Goal: Task Accomplishment & Management: Use online tool/utility

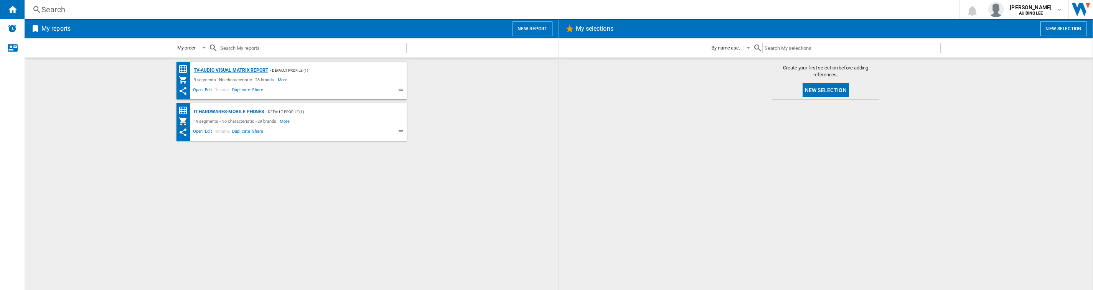
click at [253, 69] on div "TV-Audio Visual Matrix Report" at bounding box center [230, 71] width 76 height 10
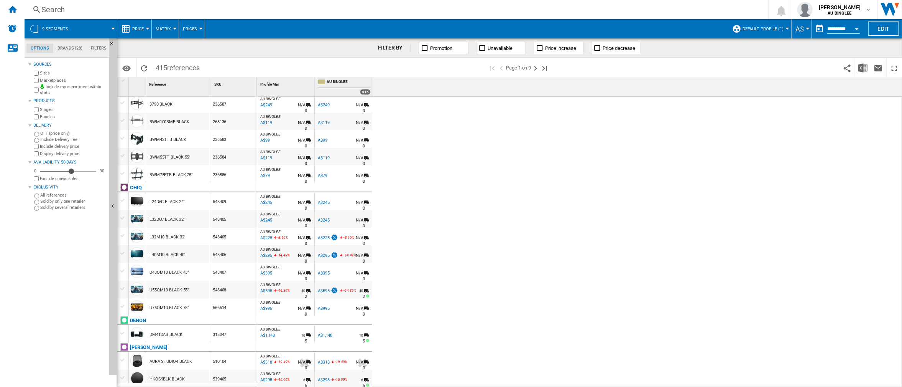
scroll to position [51, 0]
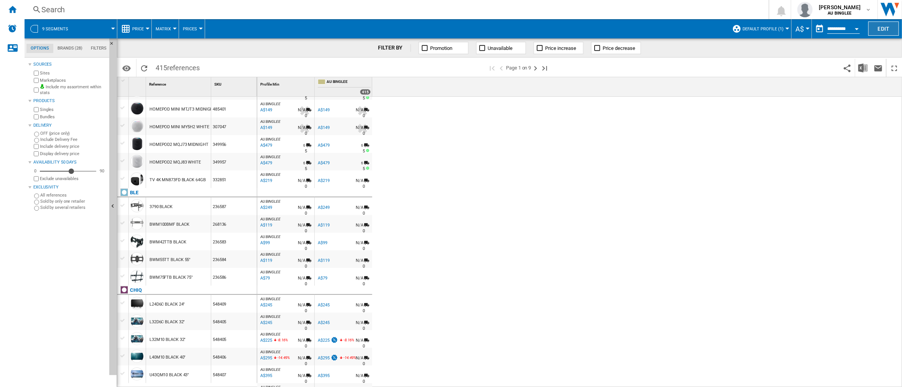
click at [886, 29] on button "Edit" at bounding box center [884, 28] width 31 height 14
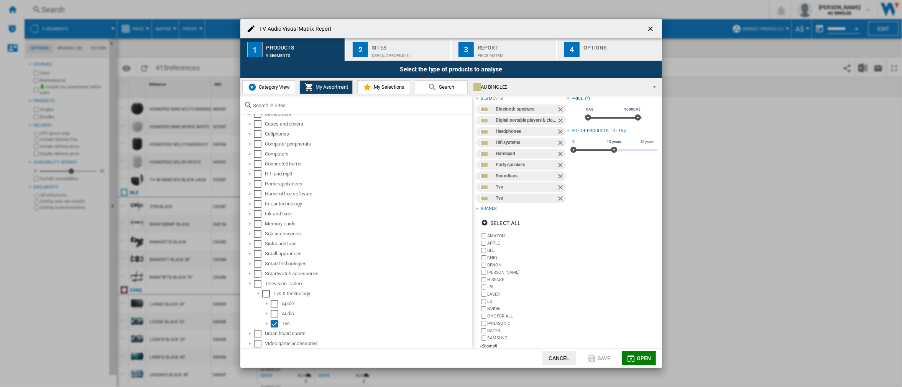
scroll to position [16, 0]
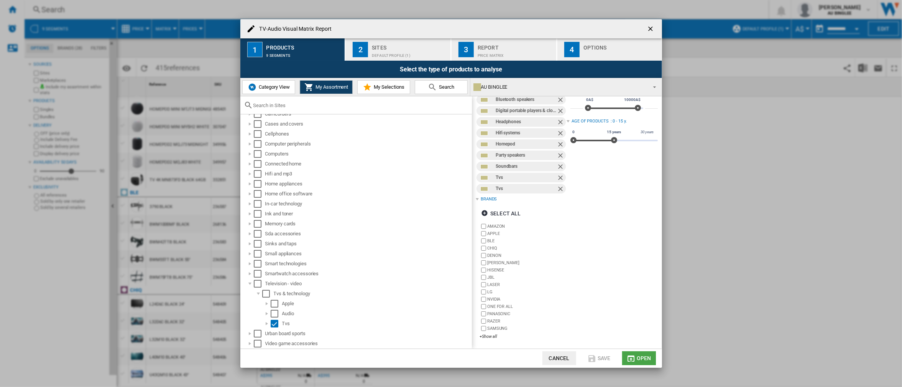
click at [635, 290] on md-icon "button" at bounding box center [631, 358] width 9 height 9
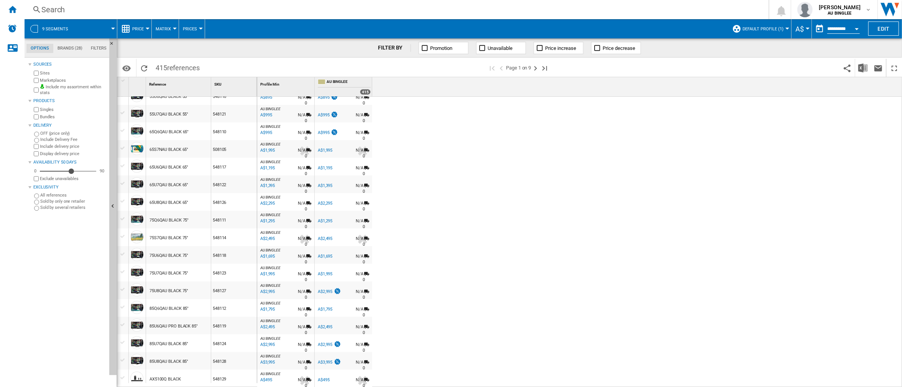
scroll to position [452, 0]
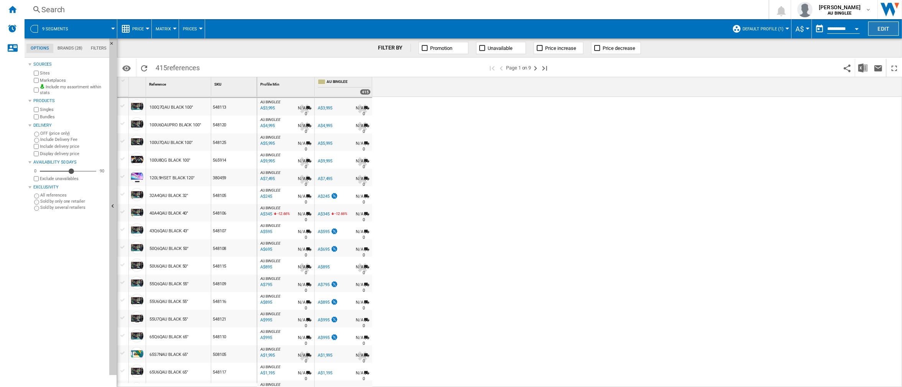
click at [884, 30] on button "Edit" at bounding box center [884, 28] width 31 height 14
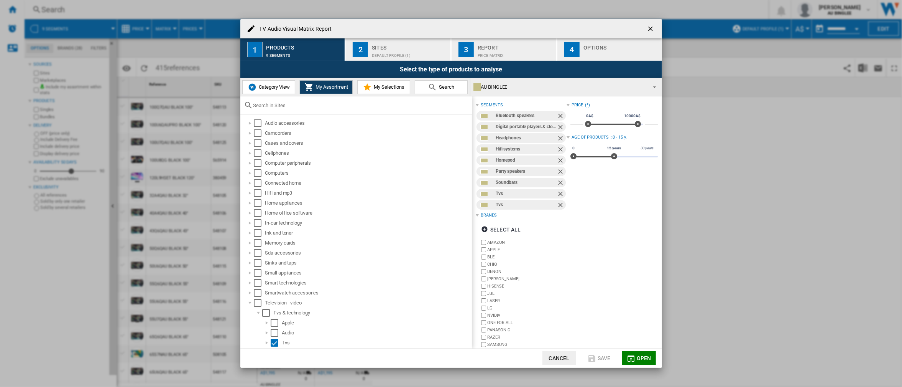
click at [558, 116] on ng-md-icon "Remove" at bounding box center [561, 116] width 9 height 9
click at [558, 117] on ng-md-icon "Remove" at bounding box center [561, 116] width 9 height 9
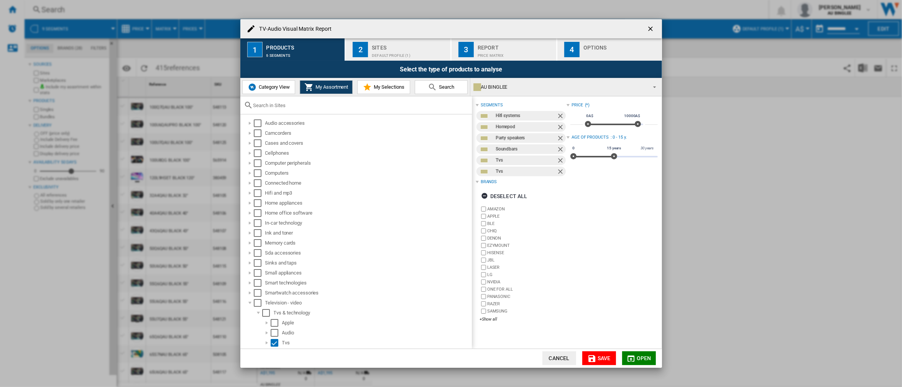
click at [558, 117] on ng-md-icon "Remove" at bounding box center [561, 116] width 9 height 9
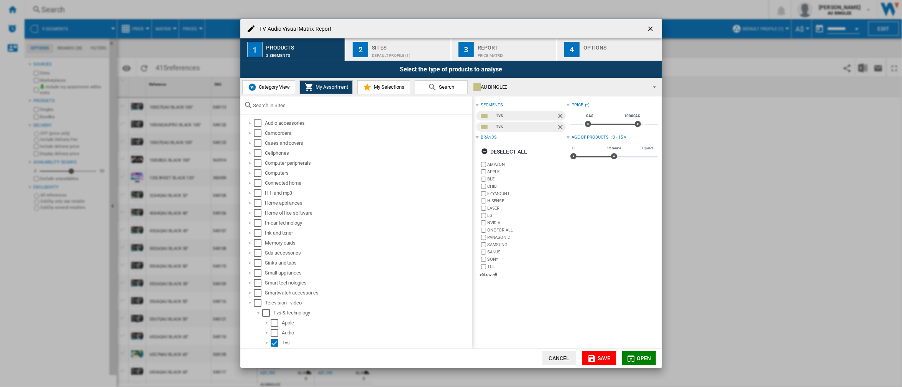
click at [582, 230] on div "Price (*) * 0A$ 10000A$ 0A$ 10000A$ 0A$ - 10000A$ ***** Age of products : 0 - 1…" at bounding box center [612, 191] width 91 height 183
click at [389, 55] on div "Default profile (1)" at bounding box center [410, 53] width 76 height 8
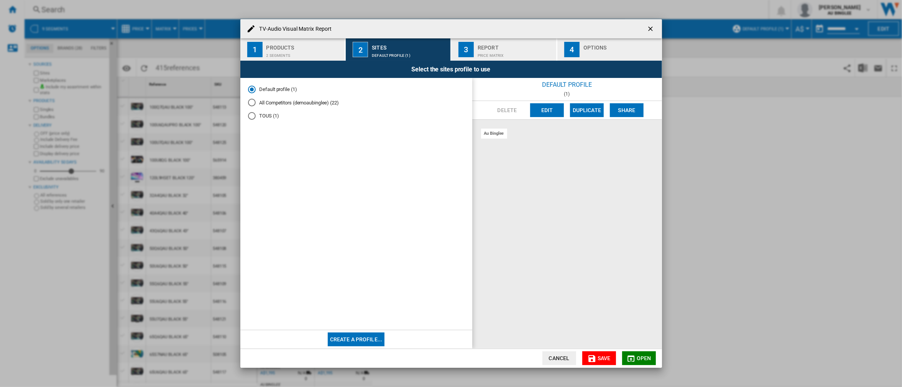
click at [280, 101] on md-radio-button "All Competitors (demoaubinglee) (22)" at bounding box center [356, 102] width 217 height 7
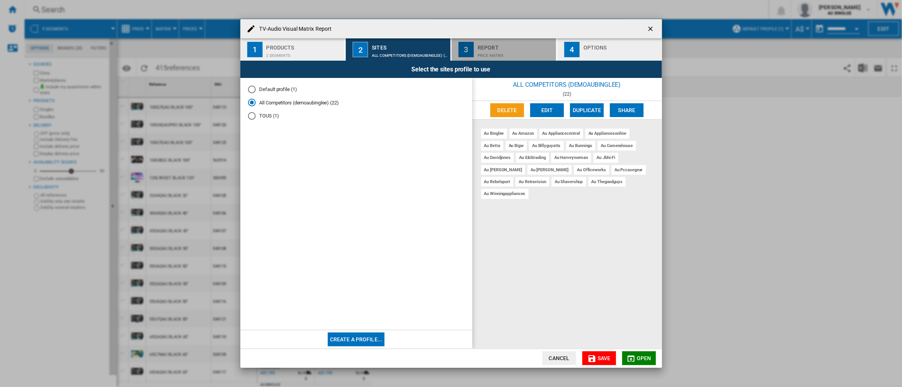
click at [485, 54] on div "Price Matrix" at bounding box center [516, 53] width 76 height 8
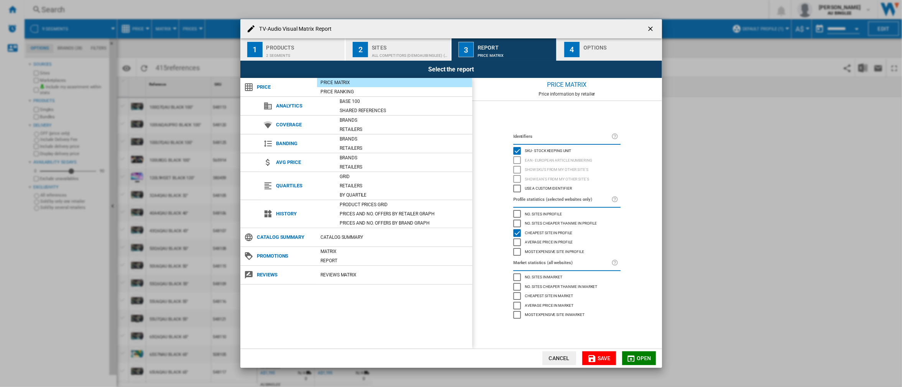
click at [577, 58] on button "4 Options" at bounding box center [610, 49] width 105 height 22
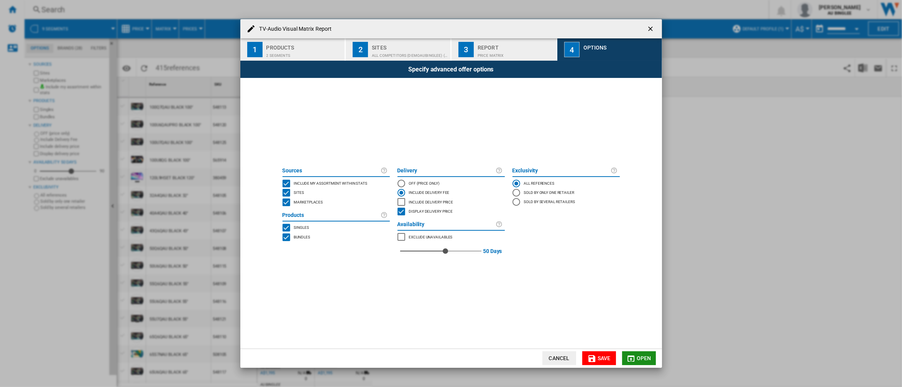
click at [638, 290] on span "Open" at bounding box center [644, 358] width 15 height 6
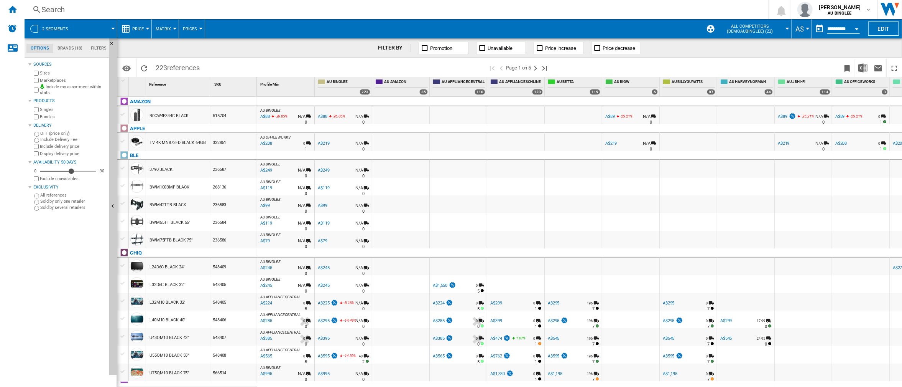
click at [334, 83] on span "AU BINGLEE" at bounding box center [349, 82] width 44 height 7
click at [887, 33] on button "Edit" at bounding box center [884, 28] width 31 height 14
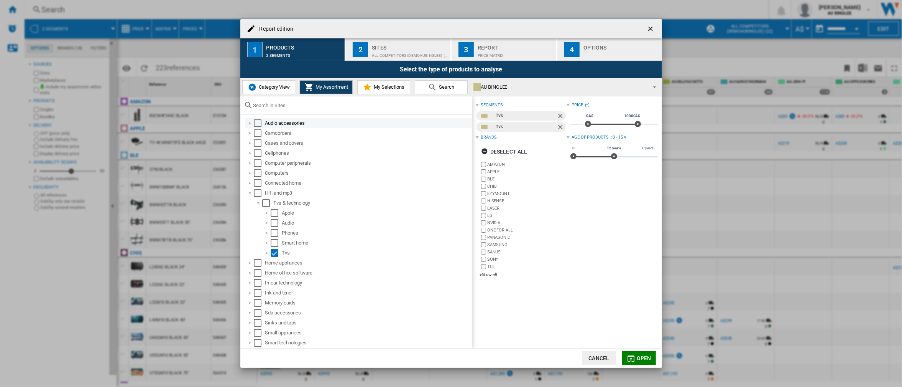
click at [249, 122] on div "Report edition ..." at bounding box center [250, 123] width 8 height 8
click at [275, 247] on div "Smart home" at bounding box center [367, 243] width 210 height 10
click at [275, 252] on div "Select" at bounding box center [275, 253] width 8 height 8
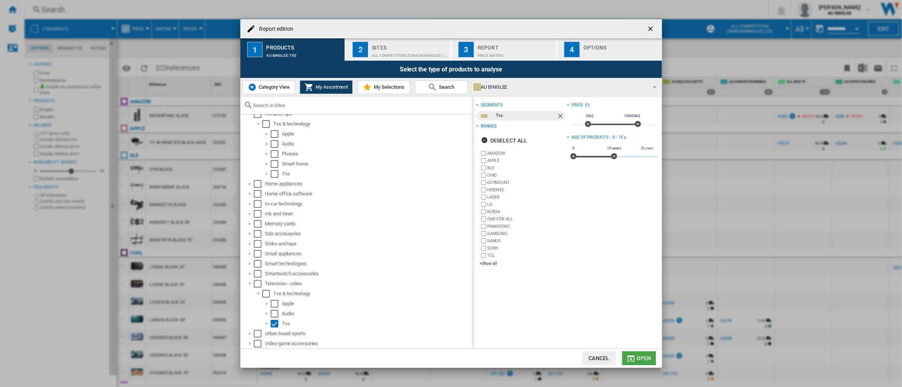
click at [632, 290] on md-icon "Report edition ..." at bounding box center [631, 358] width 9 height 9
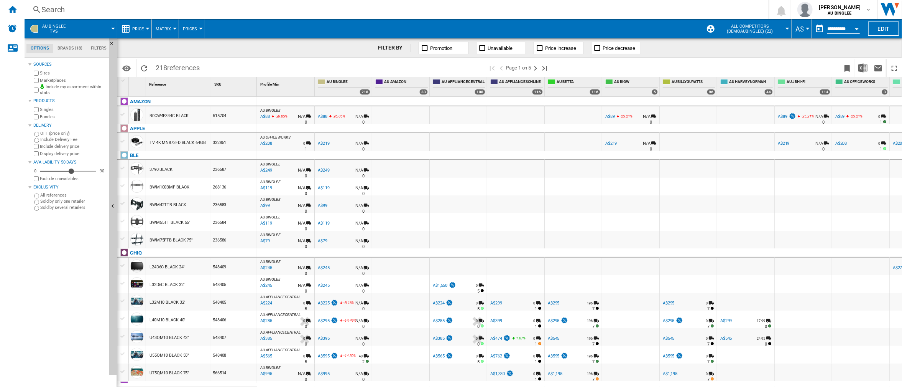
click at [156, 28] on span "Matrix" at bounding box center [163, 28] width 15 height 5
click at [170, 44] on span "Matrix" at bounding box center [166, 47] width 16 height 7
click at [166, 31] on span "Matrix" at bounding box center [163, 28] width 15 height 5
click at [175, 67] on span "Ranking" at bounding box center [168, 66] width 21 height 7
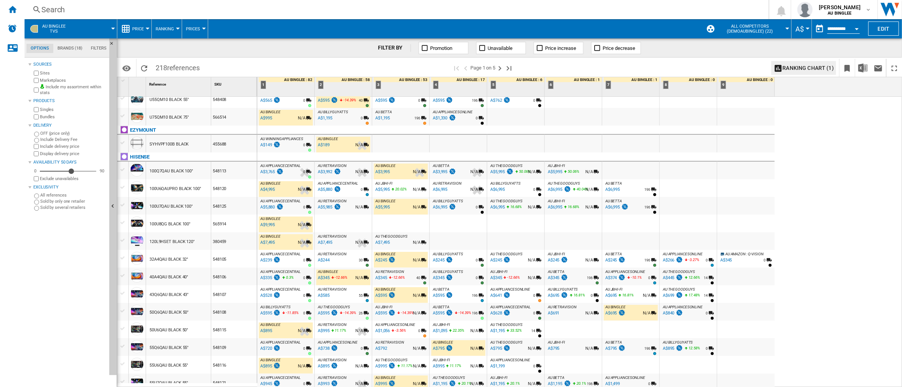
scroll to position [307, 0]
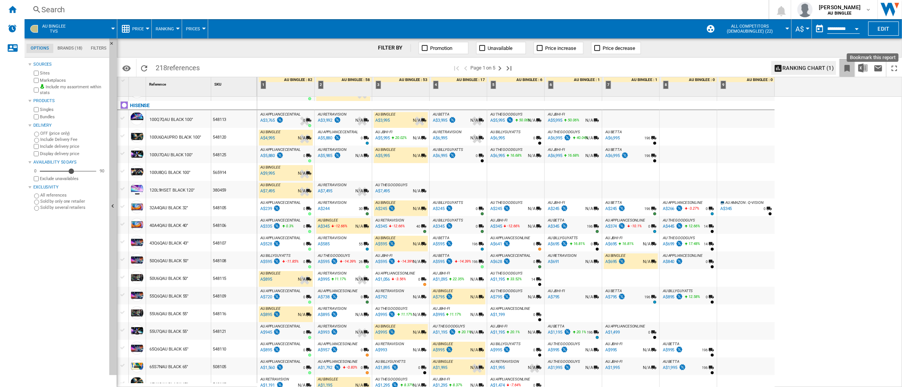
click at [846, 69] on ng-md-icon "Bookmark this report" at bounding box center [847, 68] width 9 height 9
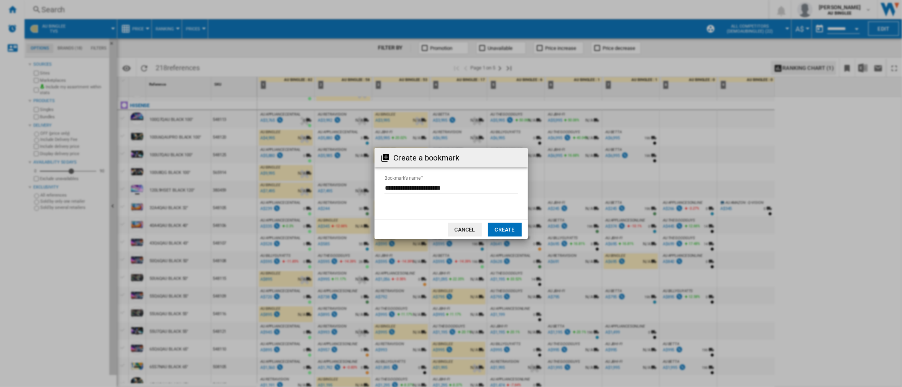
click at [504, 229] on button "Create" at bounding box center [505, 229] width 34 height 14
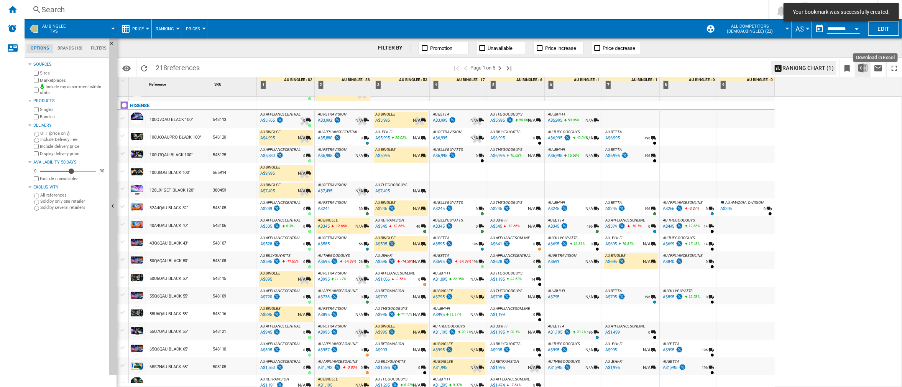
click at [860, 65] on img "Download in Excel" at bounding box center [863, 67] width 9 height 9
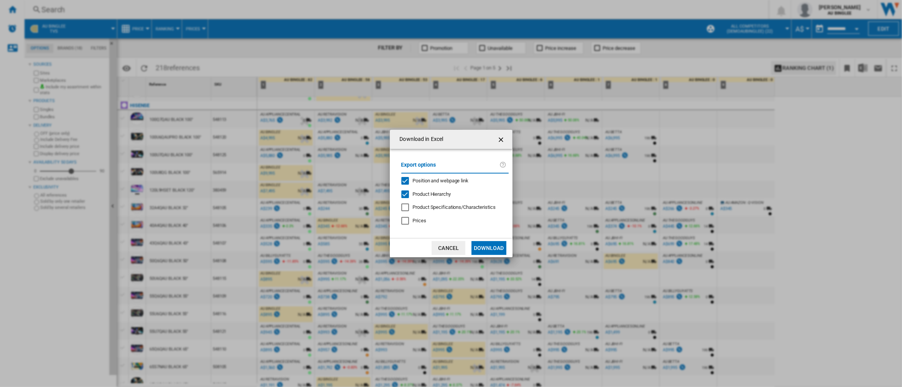
click at [408, 224] on div "Prices" at bounding box center [406, 221] width 8 height 8
click at [484, 242] on button "Download" at bounding box center [489, 248] width 35 height 14
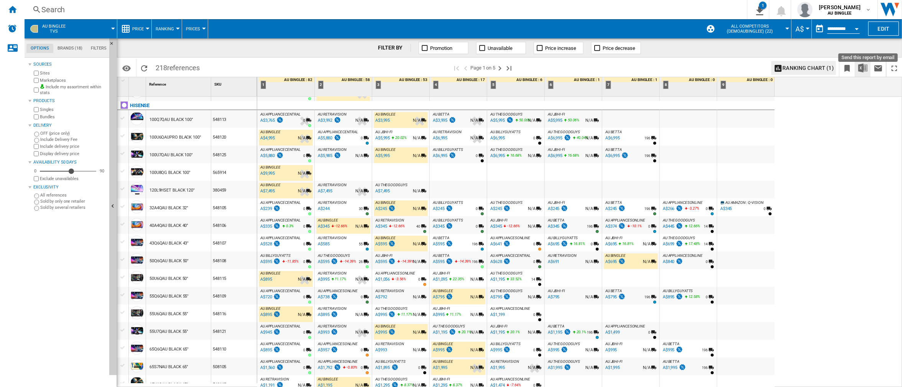
click at [866, 63] on img "Download in Excel" at bounding box center [863, 67] width 9 height 9
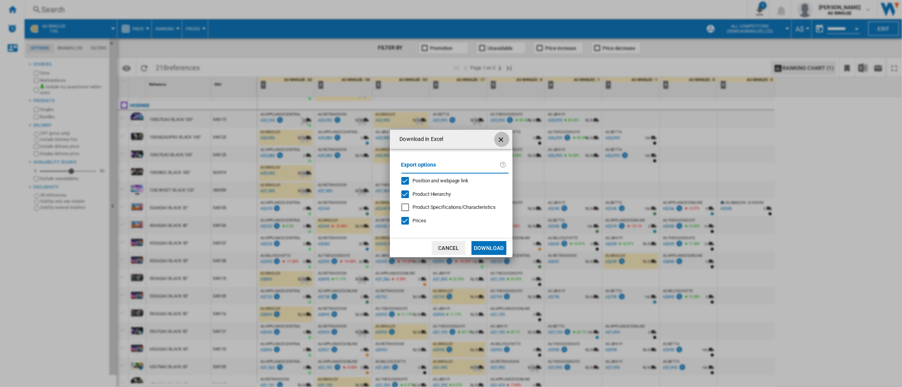
click at [501, 137] on ng-md-icon "getI18NText('BUTTONS.CLOSE_DIALOG')" at bounding box center [501, 139] width 9 height 9
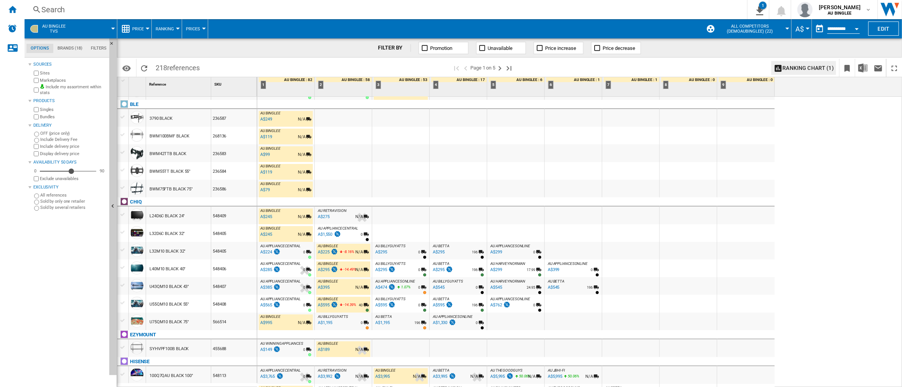
scroll to position [0, 0]
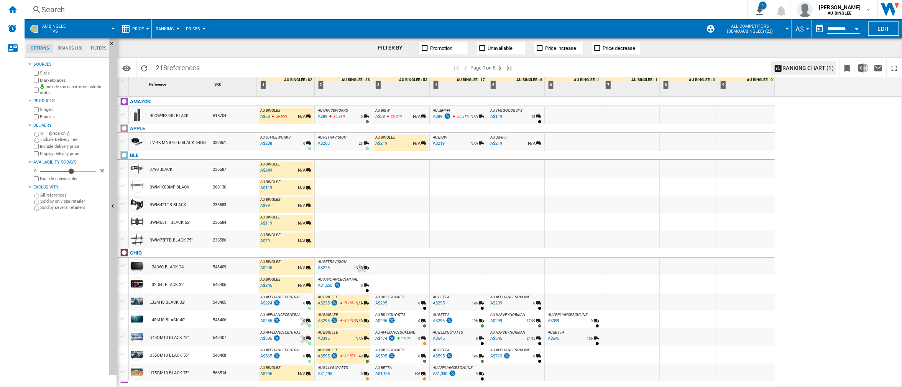
click at [884, 20] on md-menu-bar "AU BINGLEE Tvs Price Price Price Matrix Price Ranking Analytics Base 100 Shared…" at bounding box center [464, 28] width 878 height 19
click at [881, 26] on button "Edit" at bounding box center [884, 28] width 31 height 14
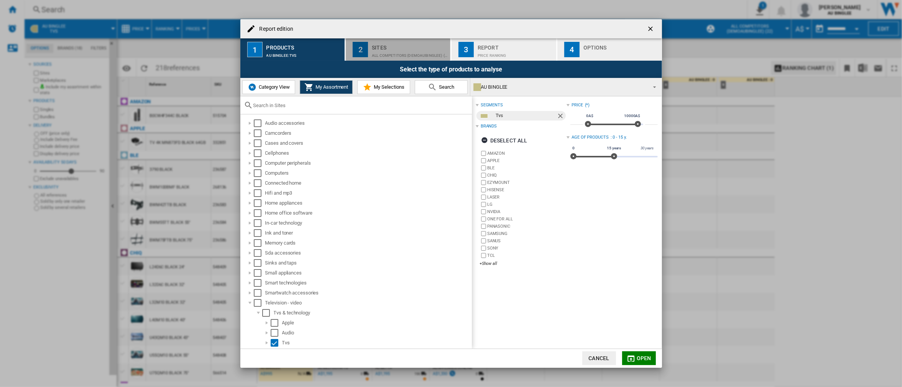
click at [419, 58] on button "2 Sites All Competitors (demoaubinglee) (22)" at bounding box center [398, 49] width 105 height 22
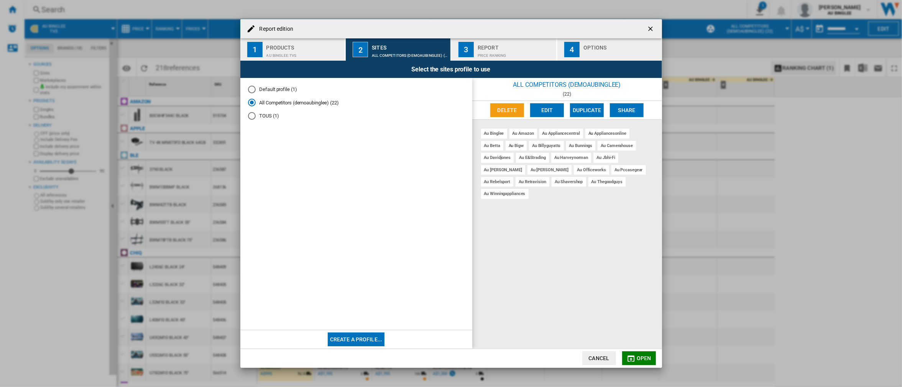
click at [545, 114] on button "Edit" at bounding box center [547, 110] width 34 height 14
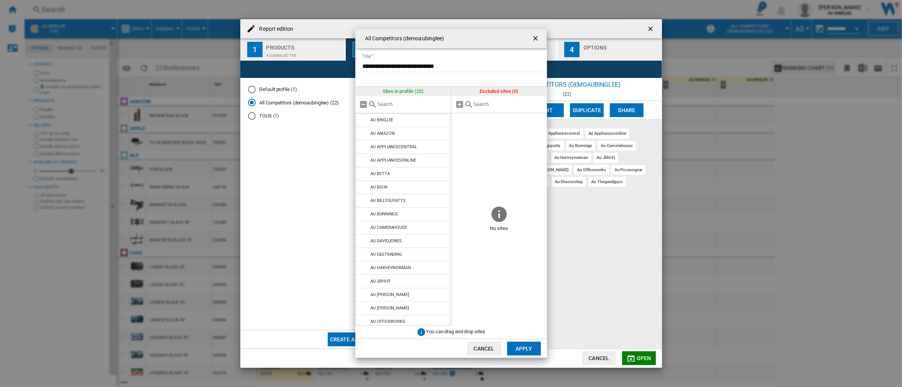
click at [531, 39] on button "button" at bounding box center [536, 38] width 15 height 15
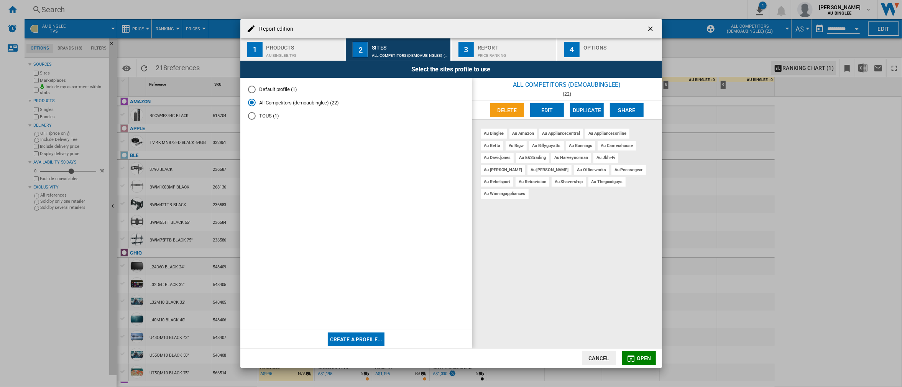
click at [504, 109] on button "Delete" at bounding box center [508, 110] width 34 height 14
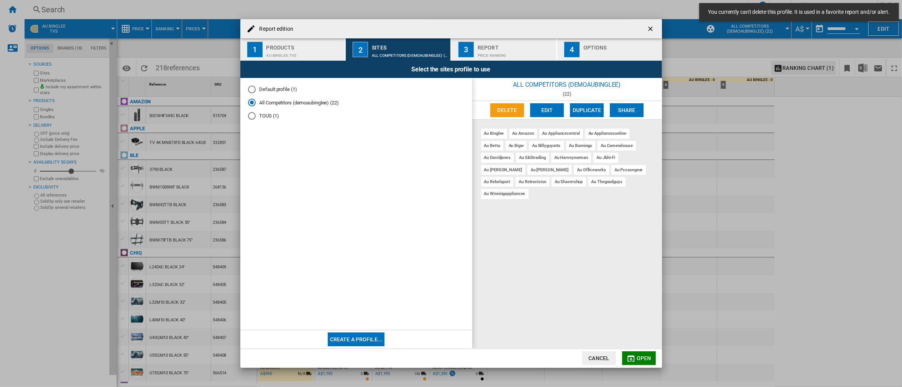
click at [548, 111] on button "Edit" at bounding box center [547, 110] width 34 height 14
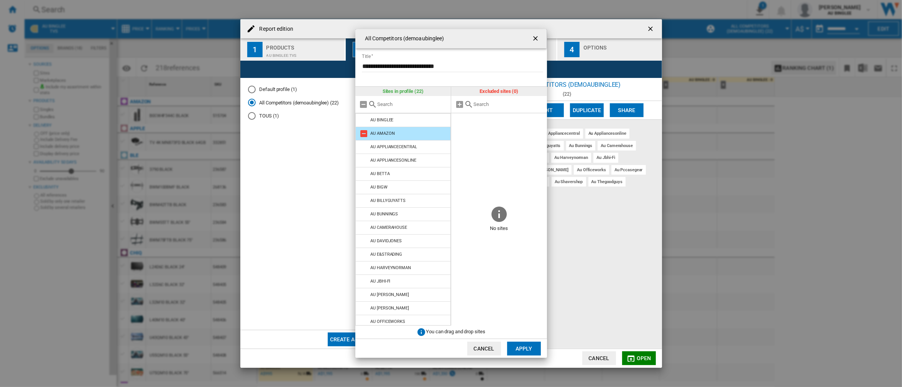
click at [360, 132] on md-icon "All Competitors ..." at bounding box center [364, 133] width 9 height 9
click at [361, 132] on md-icon "All Competitors ..." at bounding box center [364, 133] width 9 height 9
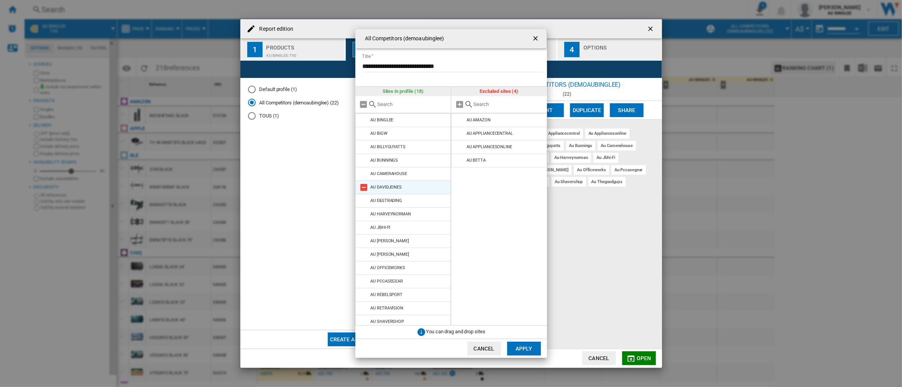
click at [364, 189] on md-icon "All Competitors ..." at bounding box center [364, 187] width 9 height 9
click at [364, 174] on md-icon "All Competitors ..." at bounding box center [364, 173] width 9 height 9
click at [362, 163] on md-icon "All Competitors ..." at bounding box center [364, 160] width 9 height 9
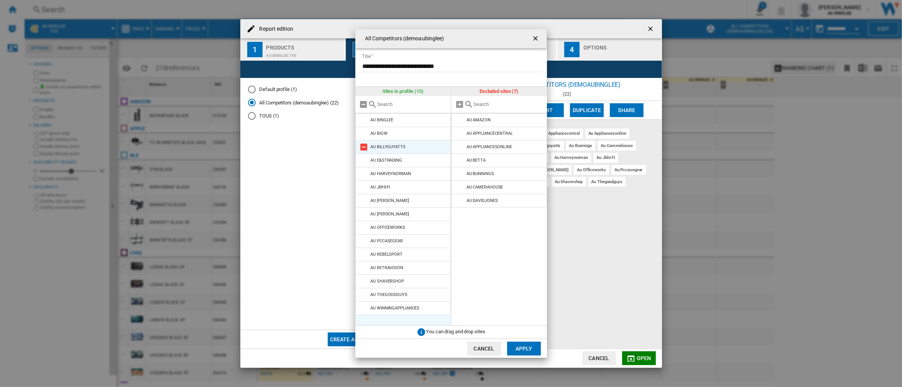
click at [361, 145] on md-icon "All Competitors ..." at bounding box center [364, 146] width 9 height 9
click at [361, 135] on md-icon "All Competitors ..." at bounding box center [364, 133] width 9 height 9
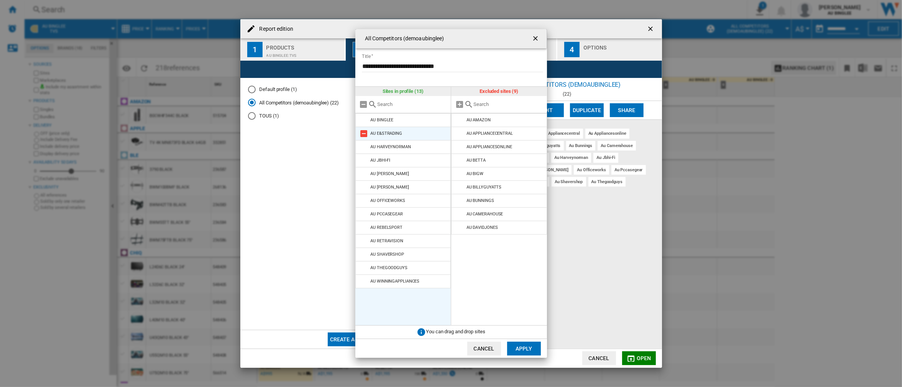
click at [364, 133] on md-icon "All Competitors ..." at bounding box center [364, 133] width 9 height 9
click at [363, 158] on md-icon "All Competitors ..." at bounding box center [364, 160] width 9 height 9
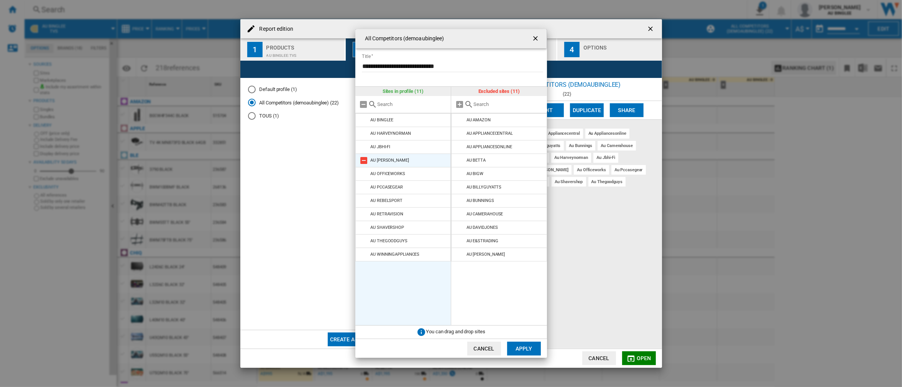
click at [362, 161] on md-icon "All Competitors ..." at bounding box center [364, 160] width 9 height 9
click at [364, 174] on md-icon "All Competitors ..." at bounding box center [364, 173] width 9 height 9
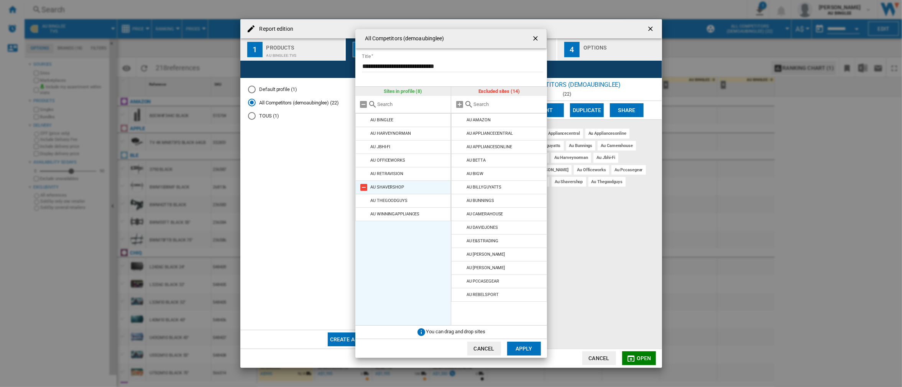
click at [364, 185] on md-icon "All Competitors ..." at bounding box center [364, 187] width 9 height 9
click at [362, 203] on md-icon "All Competitors ..." at bounding box center [364, 200] width 9 height 9
click at [403, 260] on ul "AU BINGLEE AU HARVEYNORMAN AU JBHI-FI AU OFFICEWORKS AU RETRAVISION AU THEGOODG…" at bounding box center [404, 219] width 96 height 212
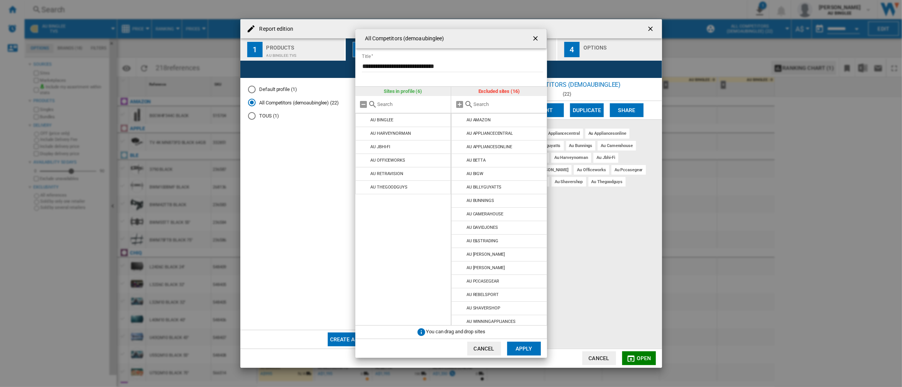
click at [528, 290] on button "Apply" at bounding box center [524, 348] width 34 height 14
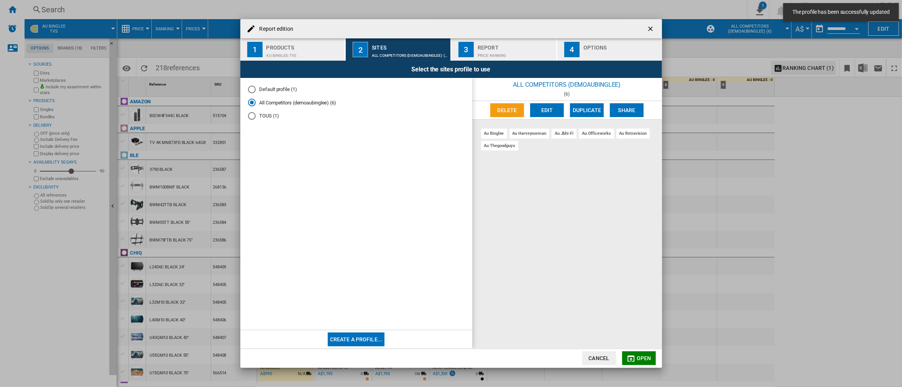
click at [582, 290] on div "au binglee au harveynorman au jbhi-fi au officeworks au retravision au [GEOGRAP…" at bounding box center [568, 234] width 190 height 228
click at [634, 290] on md-icon "Report edition ..." at bounding box center [631, 358] width 9 height 9
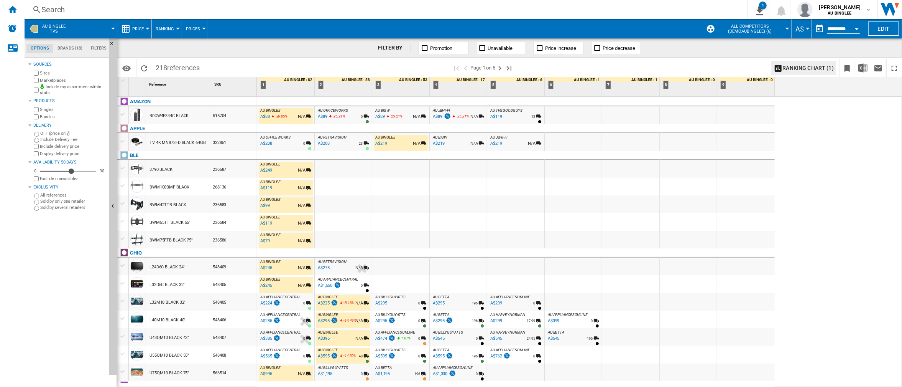
click at [826, 194] on div "AU BINGLEE : 0.0 % A$88 -26.05 % N/A NaN N/A AU [GEOGRAPHIC_DATA] : AU OFFICEWO…" at bounding box center [579, 242] width 645 height 290
click at [165, 27] on span "Ranking" at bounding box center [165, 28] width 18 height 5
click at [172, 71] on button "Ranking" at bounding box center [170, 66] width 37 height 18
click at [860, 68] on img "Download in Excel" at bounding box center [863, 67] width 9 height 9
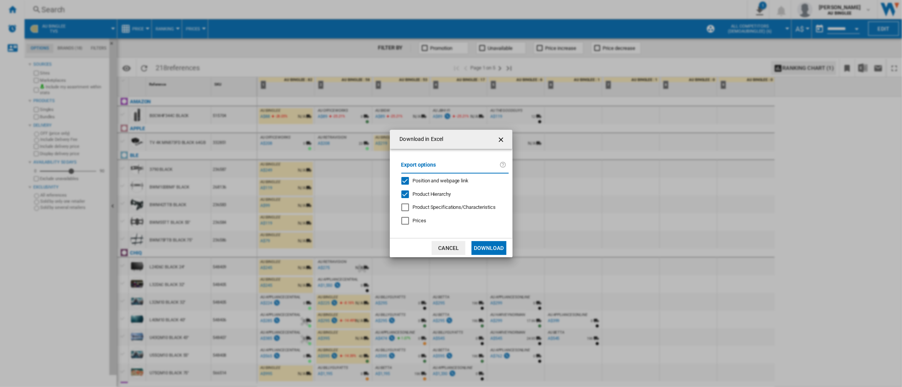
click at [409, 220] on div "Prices" at bounding box center [406, 221] width 8 height 8
click at [497, 246] on button "Download" at bounding box center [489, 248] width 35 height 14
